Goal: Task Accomplishment & Management: Use online tool/utility

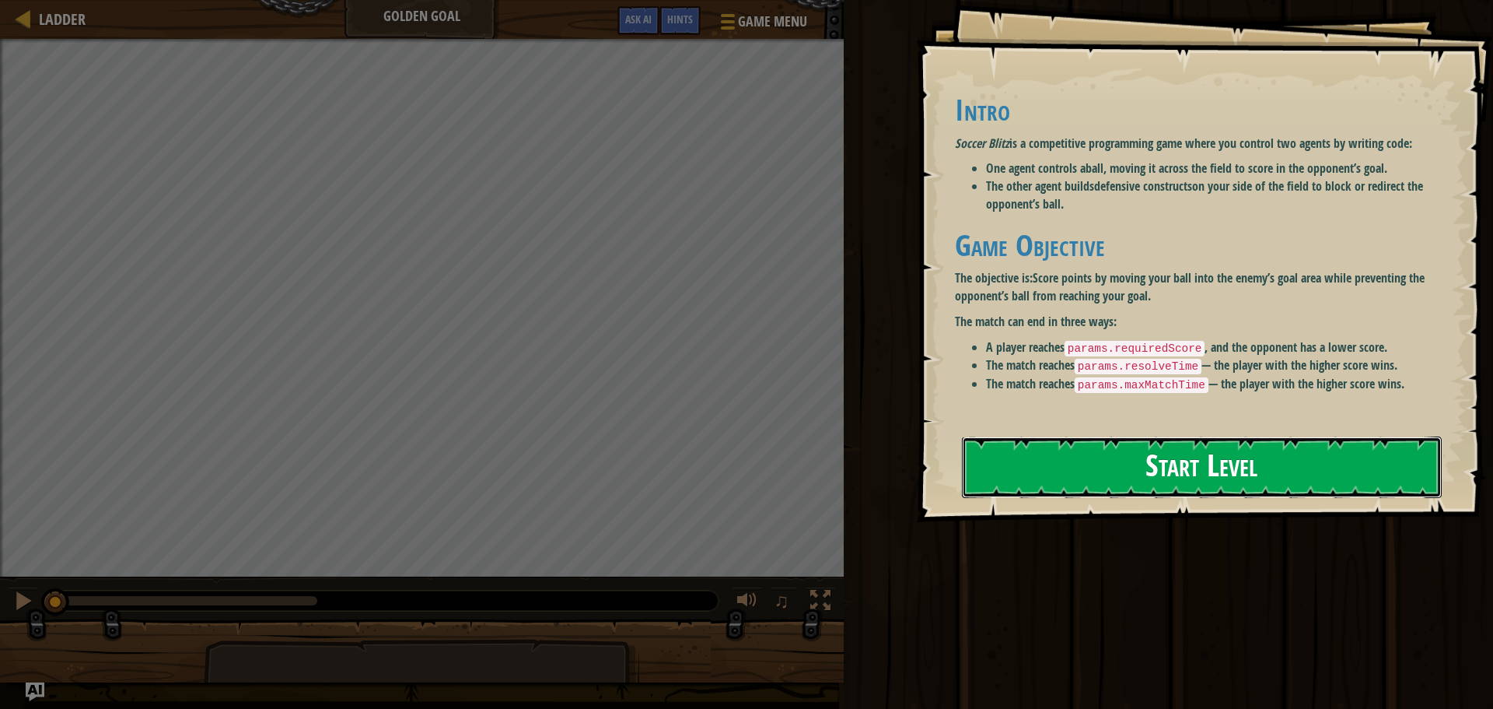
click at [1204, 465] on button "Start Level" at bounding box center [1202, 466] width 480 height 61
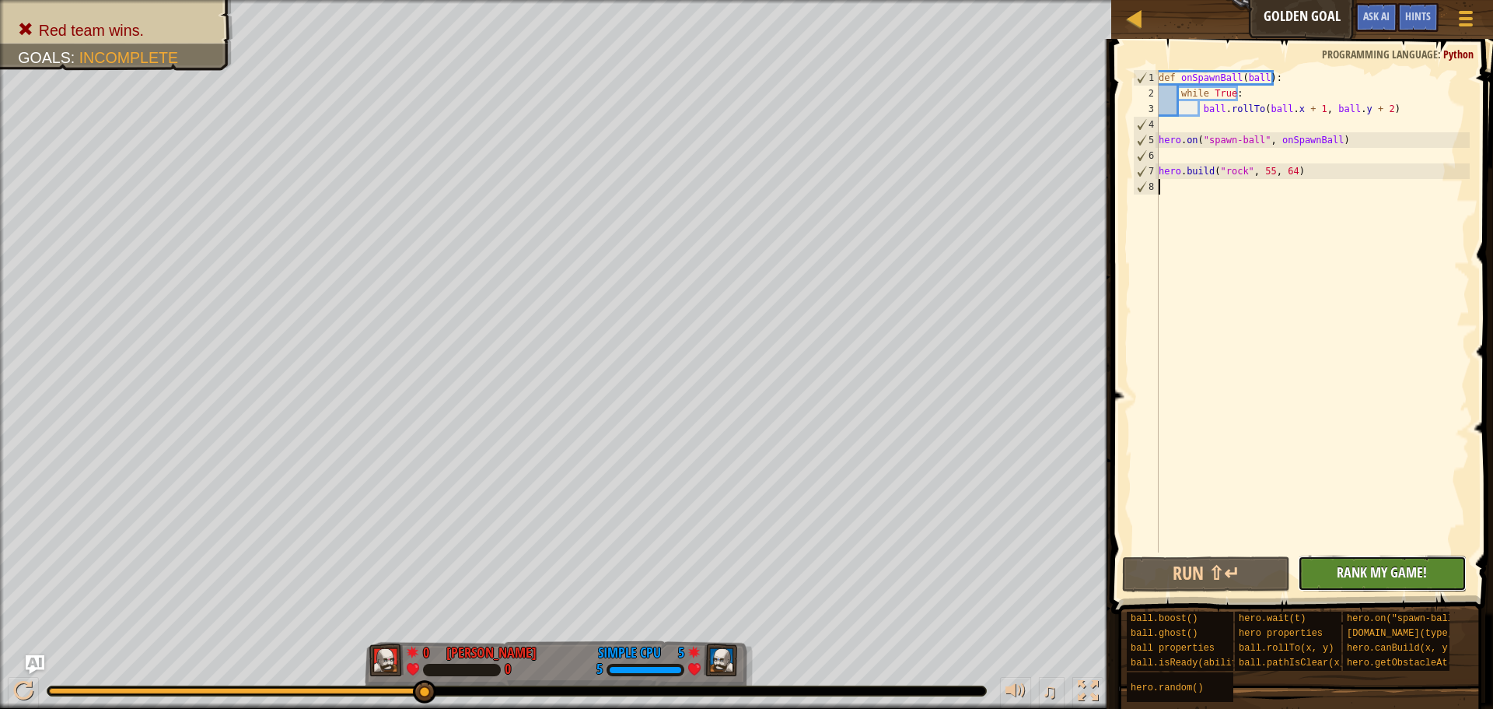
click at [1377, 579] on span "Rank My Game!" at bounding box center [1382, 571] width 90 height 19
click at [1216, 566] on button "Run ⇧↵" at bounding box center [1206, 574] width 168 height 36
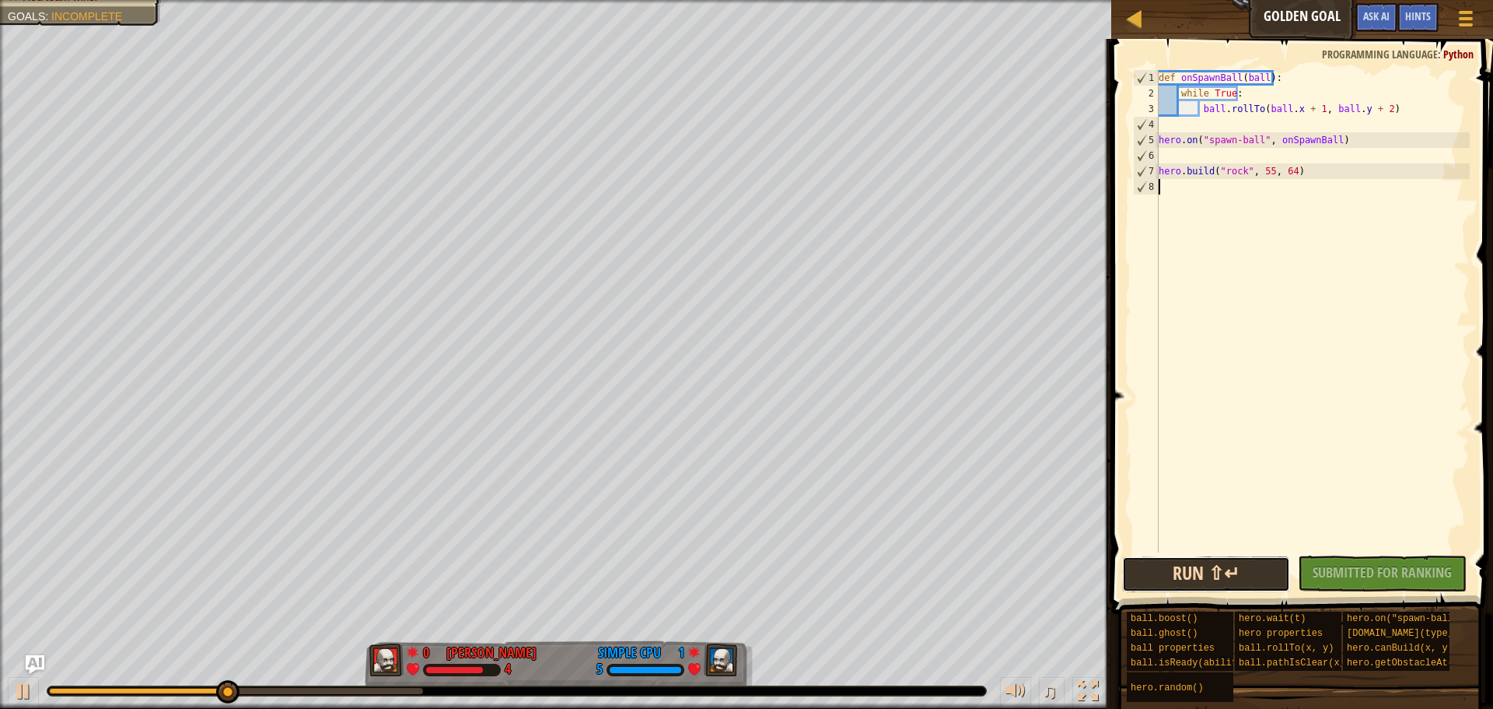
click at [1191, 576] on button "Run ⇧↵" at bounding box center [1206, 574] width 168 height 36
click at [1345, 578] on span "Rank My Game!" at bounding box center [1382, 571] width 90 height 19
